Goal: Transaction & Acquisition: Purchase product/service

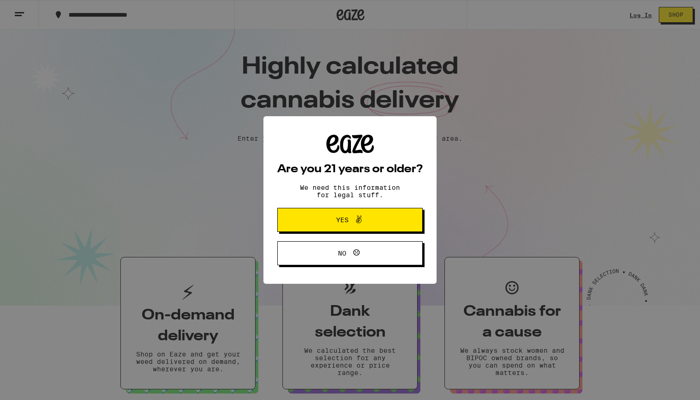
click at [380, 220] on span "Yes" at bounding box center [350, 220] width 70 height 12
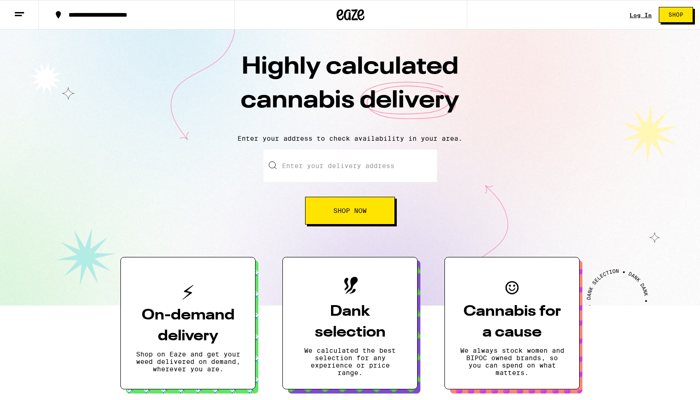
click at [634, 13] on link "Log In" at bounding box center [641, 15] width 22 height 6
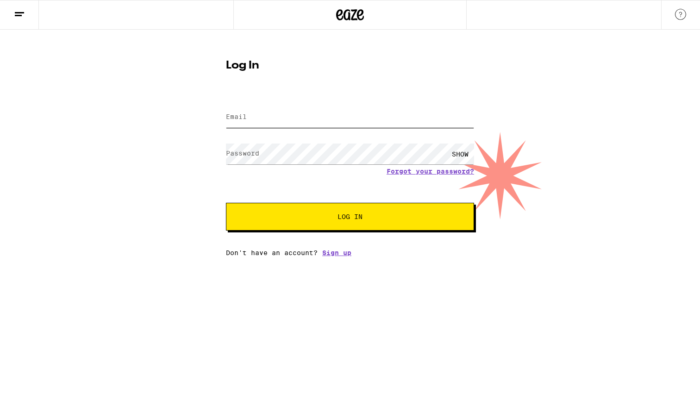
type input "[EMAIL_ADDRESS][DOMAIN_NAME]"
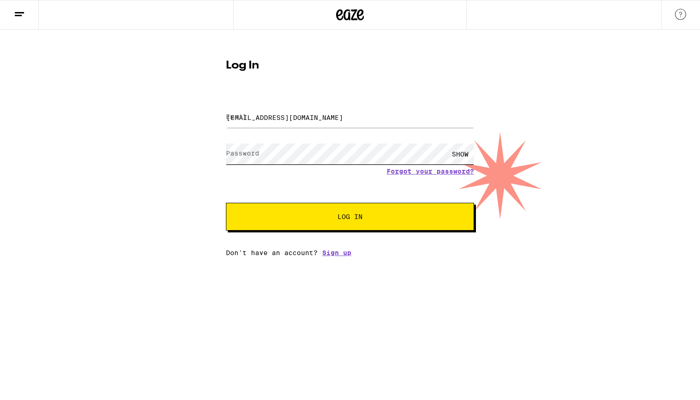
click at [350, 218] on button "Log In" at bounding box center [350, 217] width 248 height 28
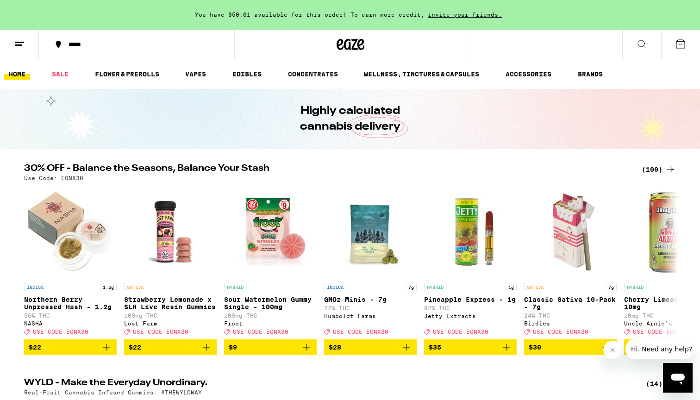
click at [658, 168] on div "(100)" at bounding box center [659, 169] width 34 height 11
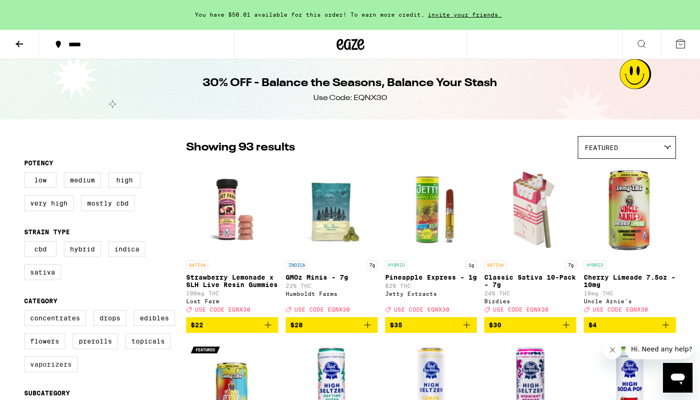
click at [53, 371] on label "Vaporizers" at bounding box center [51, 365] width 54 height 16
click at [26, 312] on input "Vaporizers" at bounding box center [26, 312] width 0 height 0
checkbox input "true"
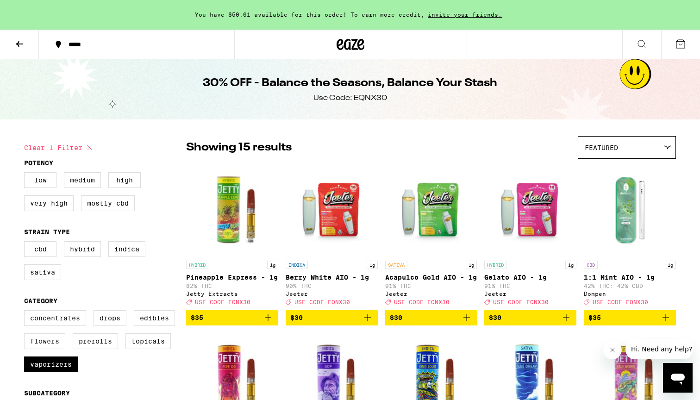
click at [58, 348] on label "Flowers" at bounding box center [44, 341] width 41 height 16
click at [26, 312] on input "Flowers" at bounding box center [26, 312] width 0 height 0
checkbox input "true"
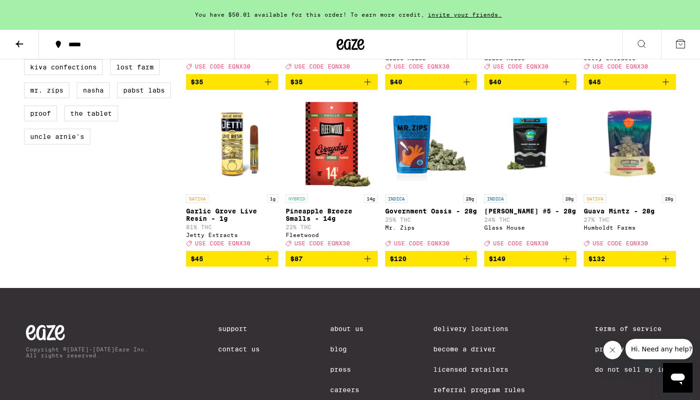
scroll to position [757, 0]
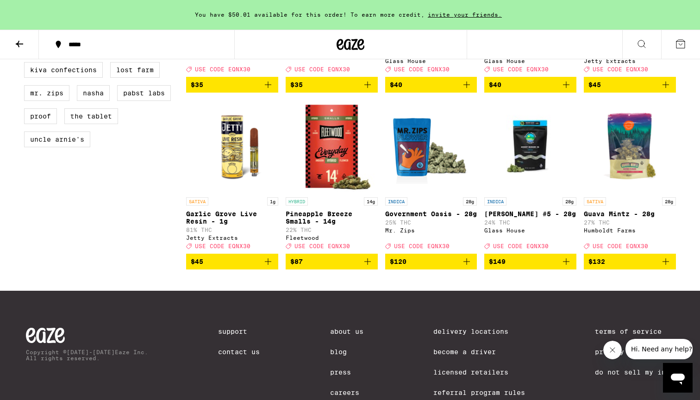
click at [523, 267] on span "$149" at bounding box center [530, 261] width 83 height 11
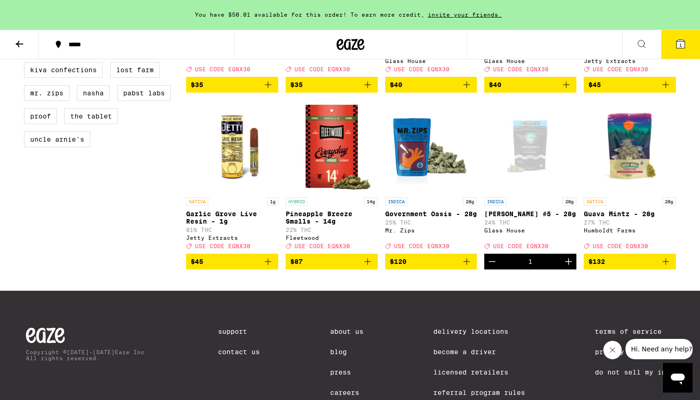
click at [693, 44] on button "1" at bounding box center [680, 44] width 39 height 29
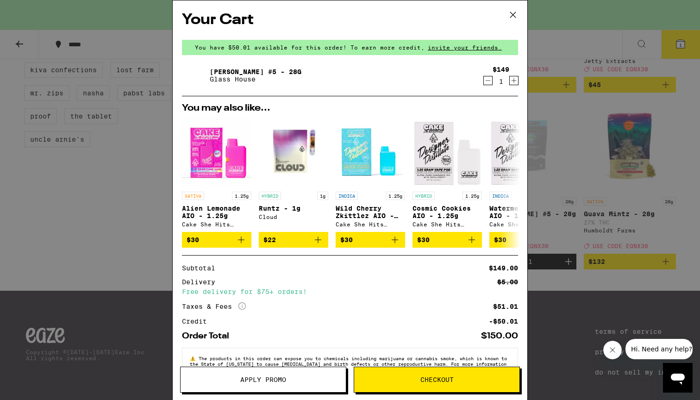
click at [278, 385] on button "Apply Promo" at bounding box center [263, 380] width 166 height 26
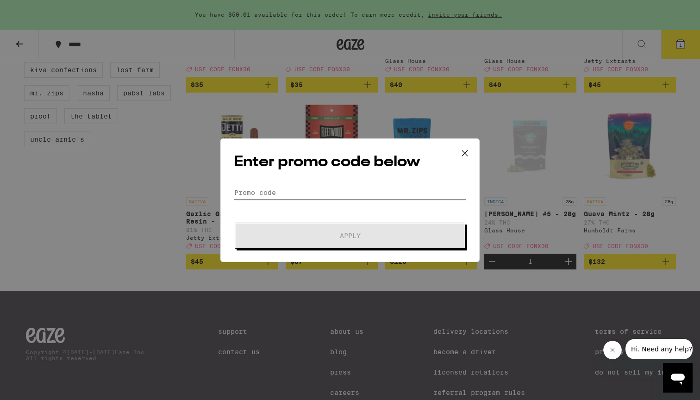
click at [276, 187] on input "Promo Code" at bounding box center [350, 193] width 232 height 14
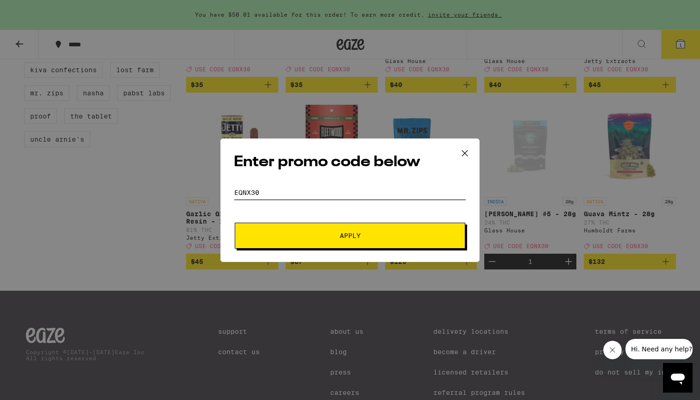
type input "eqnx30"
click at [302, 245] on button "Apply" at bounding box center [350, 236] width 231 height 26
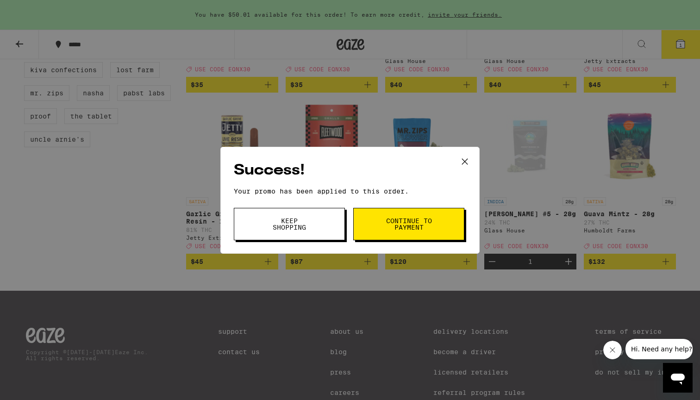
click at [326, 229] on button "Keep Shopping" at bounding box center [289, 224] width 111 height 32
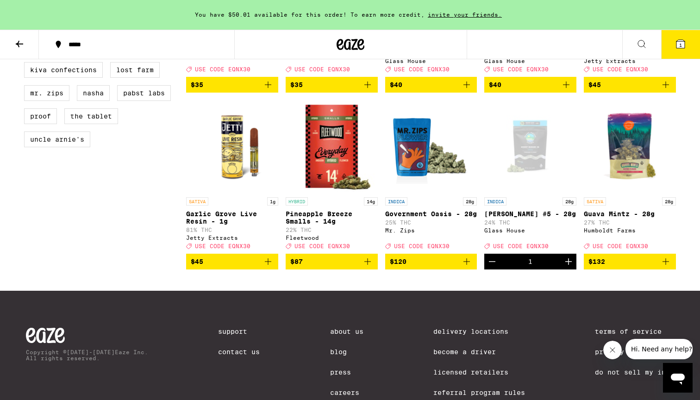
click at [662, 45] on button "1" at bounding box center [680, 44] width 39 height 29
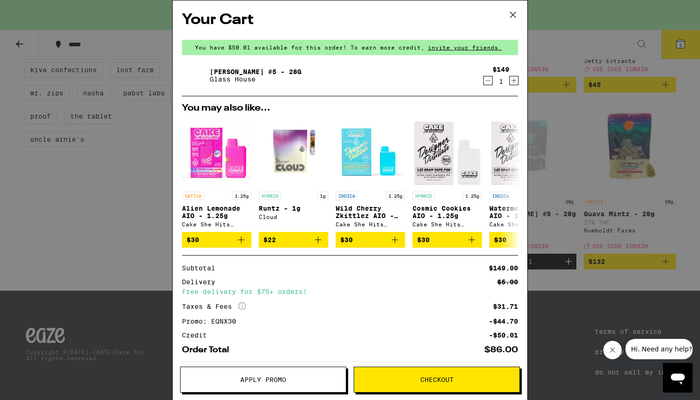
click at [510, 17] on icon at bounding box center [513, 15] width 14 height 14
